Goal: Navigation & Orientation: Understand site structure

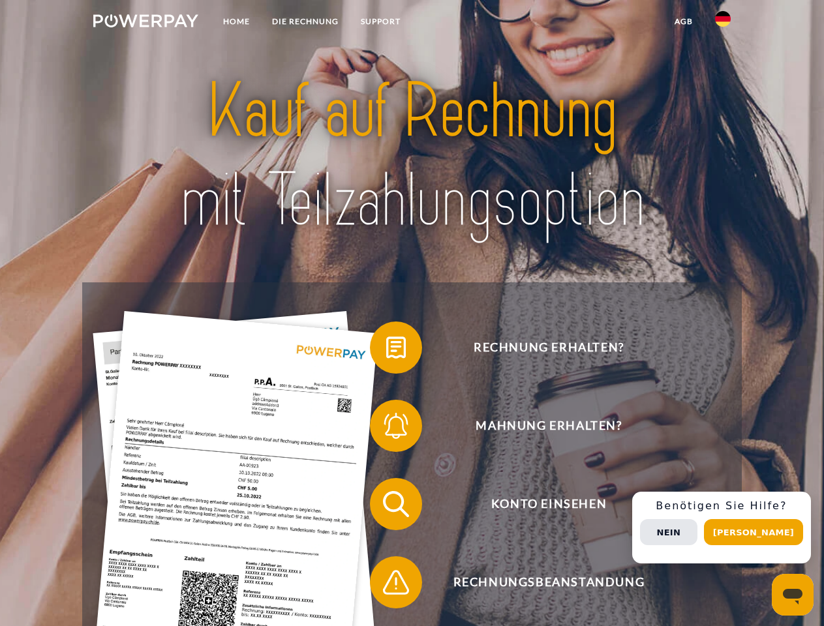
click at [145, 23] on img at bounding box center [145, 20] width 105 height 13
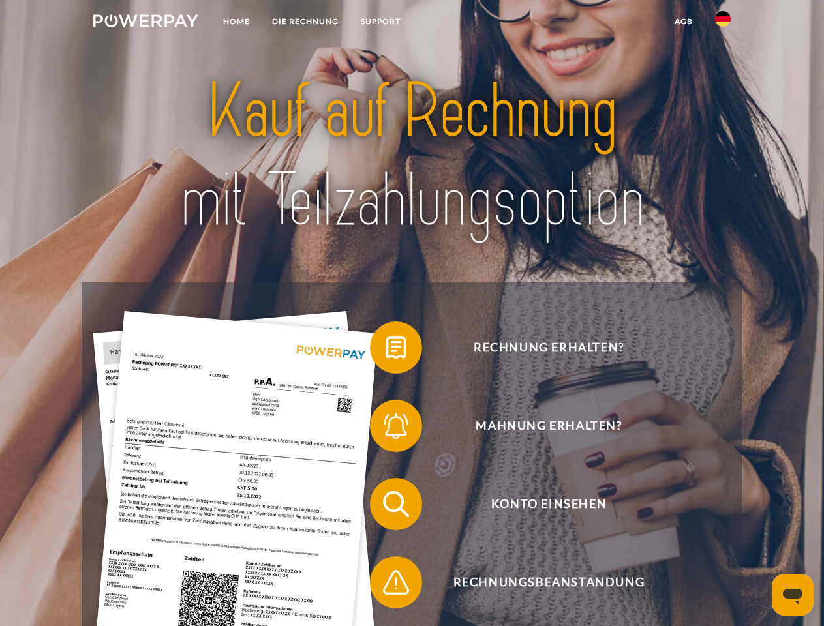
click at [723, 23] on img at bounding box center [723, 19] width 16 height 16
click at [683, 22] on link "agb" at bounding box center [683, 21] width 40 height 23
click at [386, 350] on span at bounding box center [376, 347] width 65 height 65
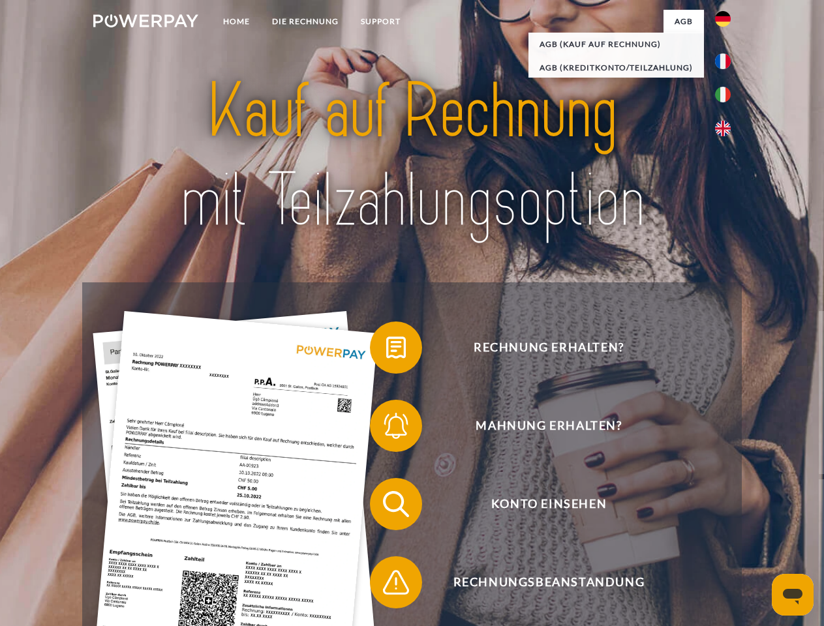
click at [386, 429] on span at bounding box center [376, 425] width 65 height 65
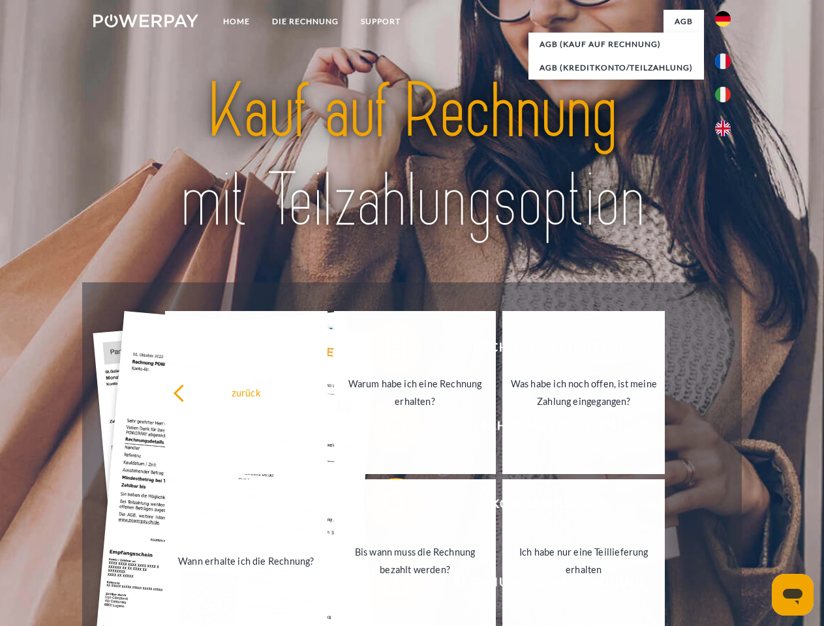
click at [386, 507] on link "Bis wann muss die Rechnung bezahlt werden?" at bounding box center [415, 560] width 162 height 163
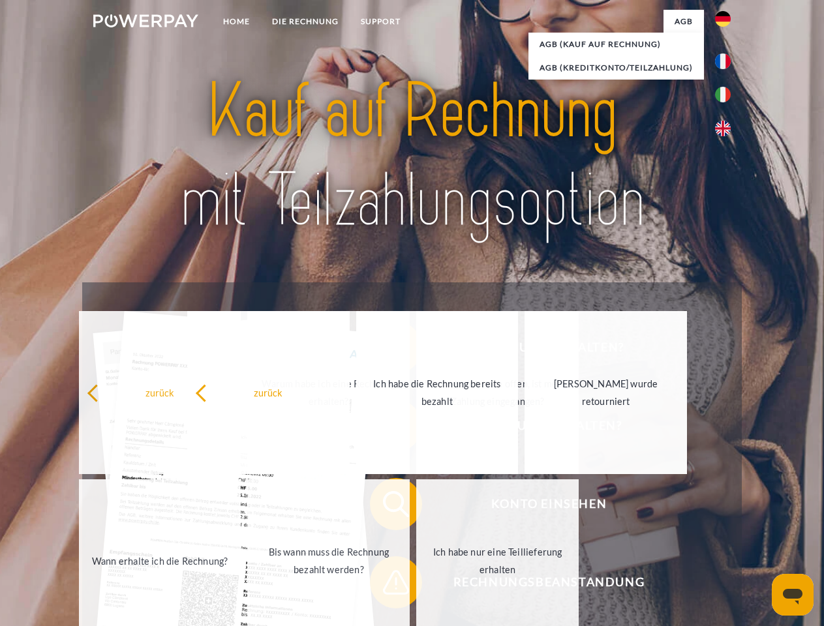
click at [386, 585] on span at bounding box center [376, 582] width 65 height 65
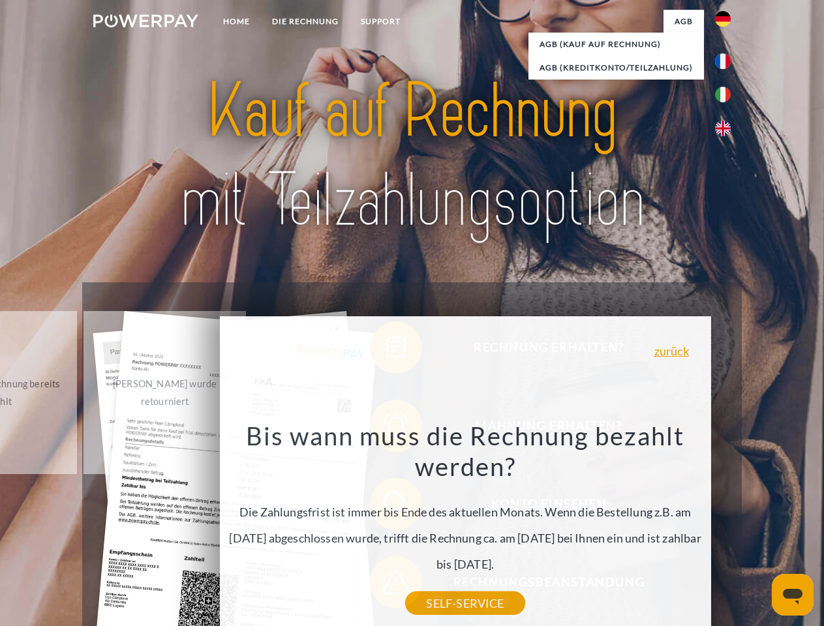
click at [726, 528] on div "Rechnung erhalten? Mahnung erhalten? Konto einsehen" at bounding box center [411, 543] width 659 height 522
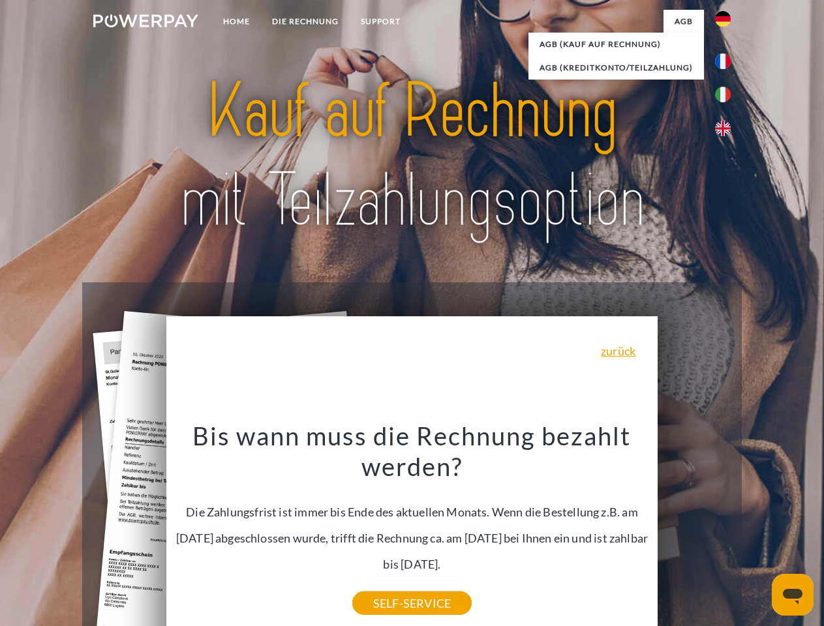
click at [694, 530] on span "Konto einsehen" at bounding box center [549, 504] width 320 height 52
click at [758, 532] on header "Home DIE RECHNUNG SUPPORT" at bounding box center [412, 450] width 824 height 901
